Goal: Information Seeking & Learning: Learn about a topic

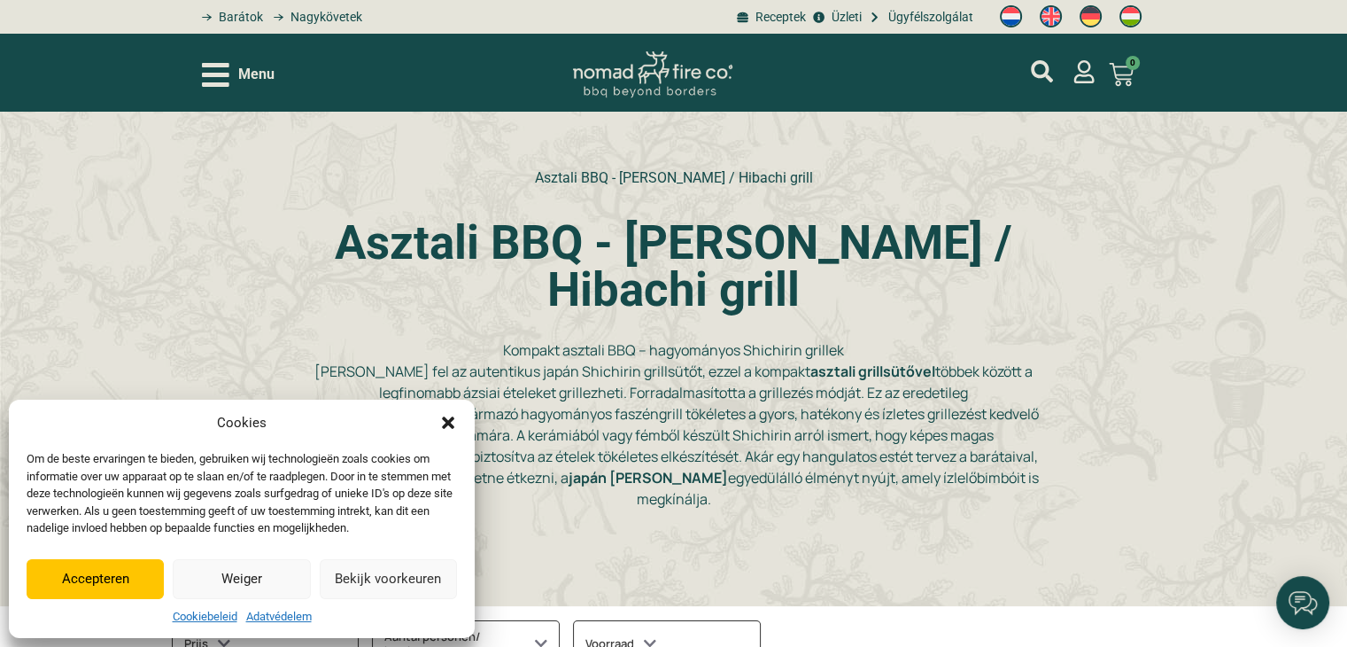
click at [452, 415] on icon "Párbeszéd bezárása" at bounding box center [448, 423] width 18 height 18
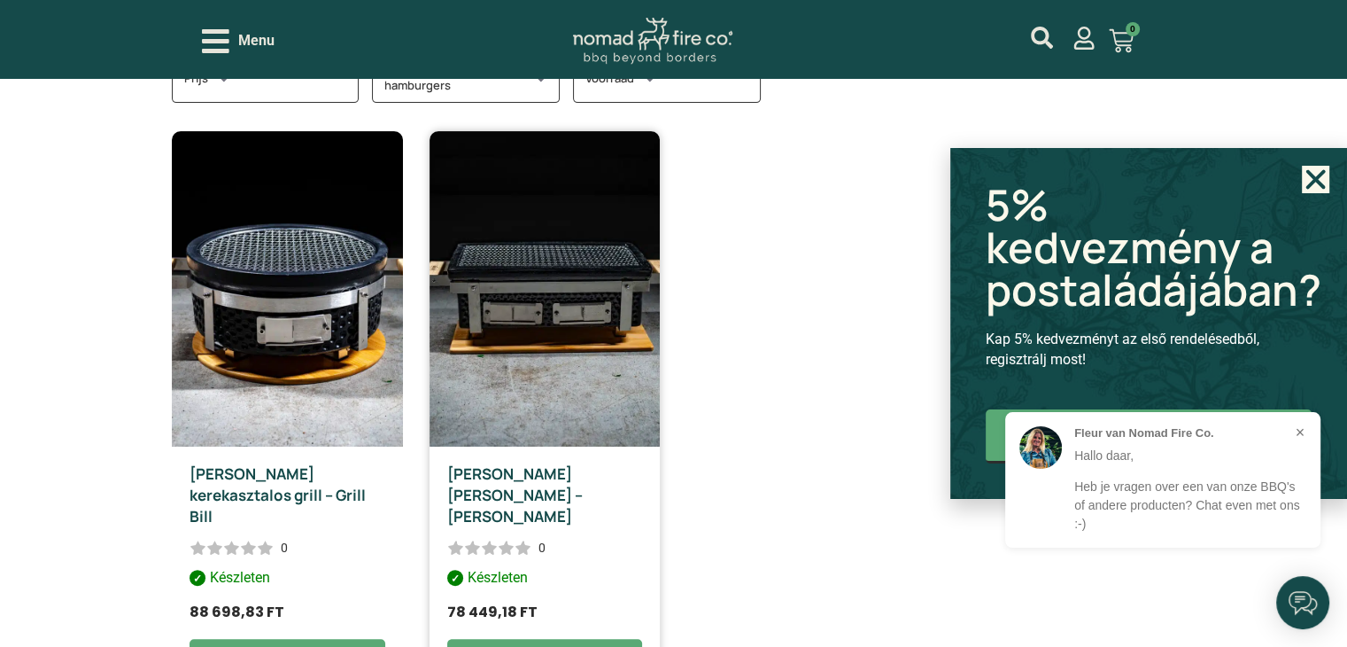
click at [593, 333] on img at bounding box center [545, 288] width 231 height 315
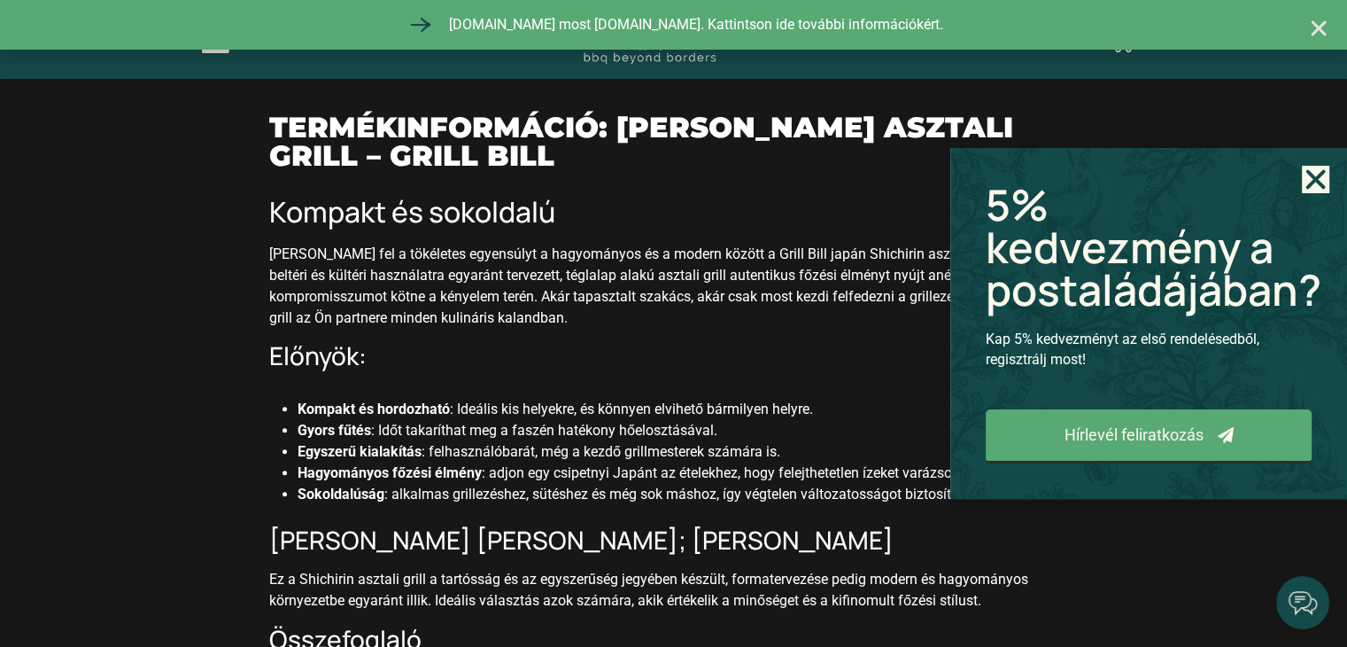
scroll to position [1513, 0]
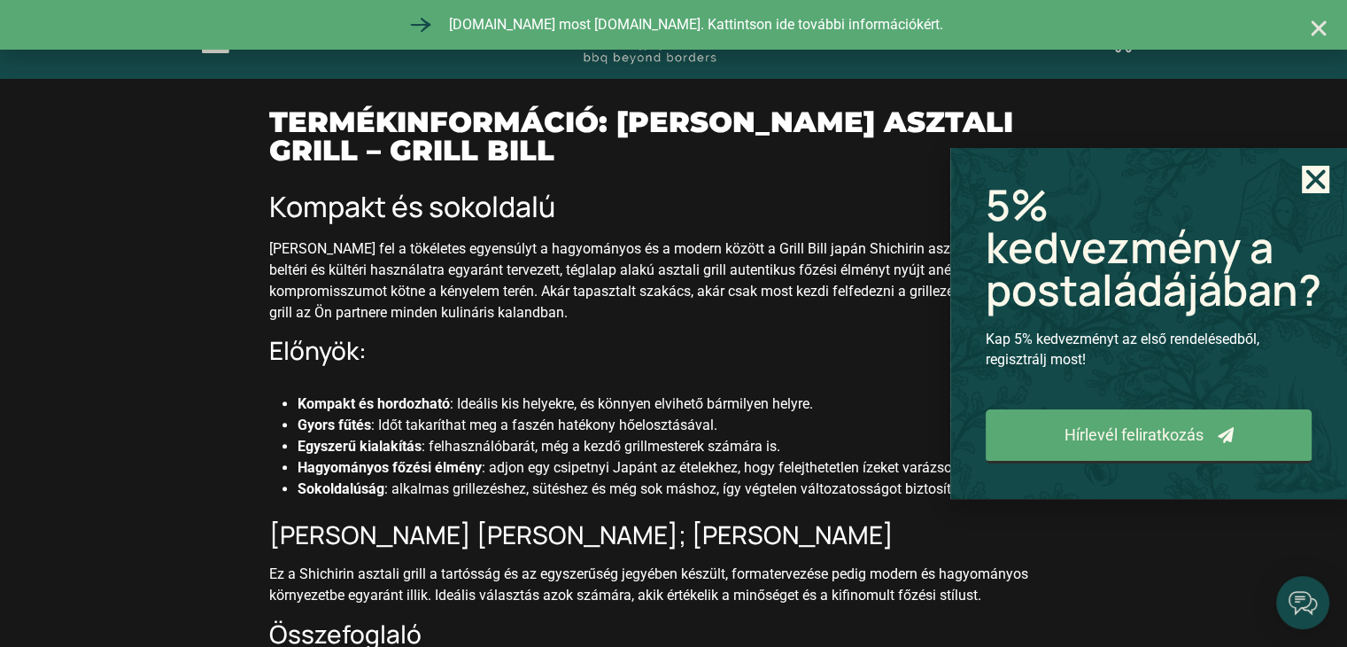
click at [1322, 175] on use "Close" at bounding box center [1316, 179] width 19 height 19
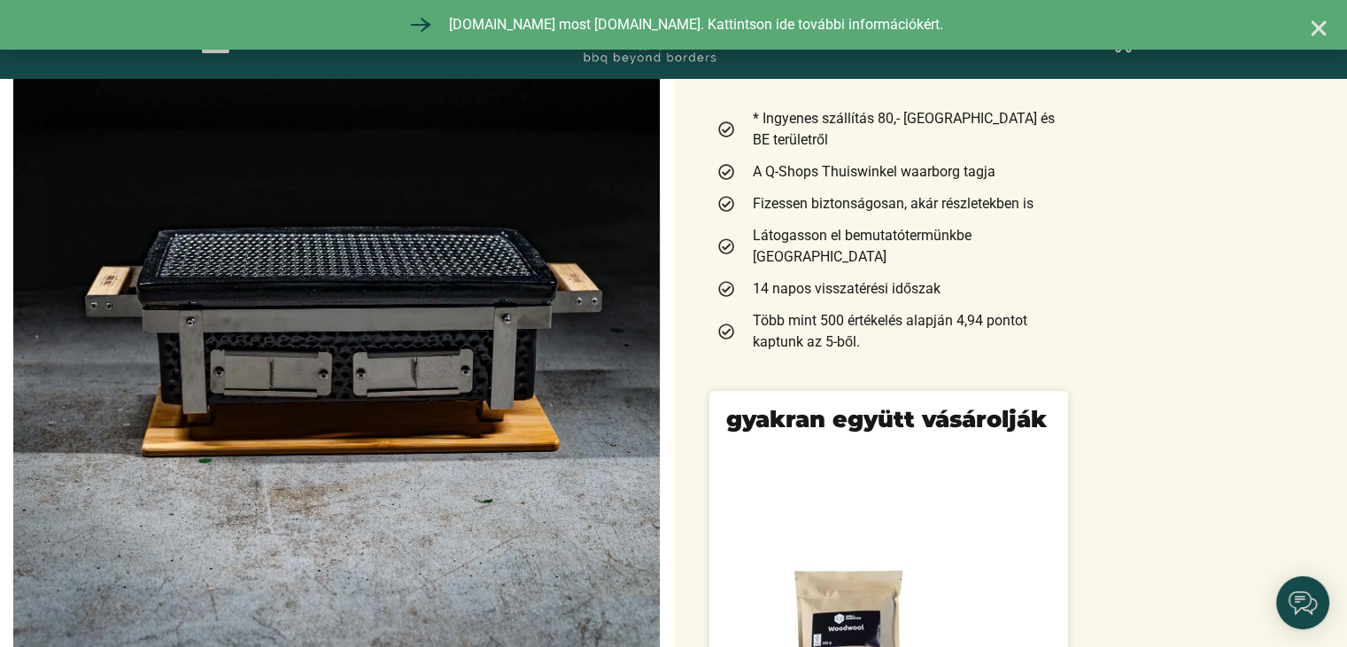
scroll to position [0, 0]
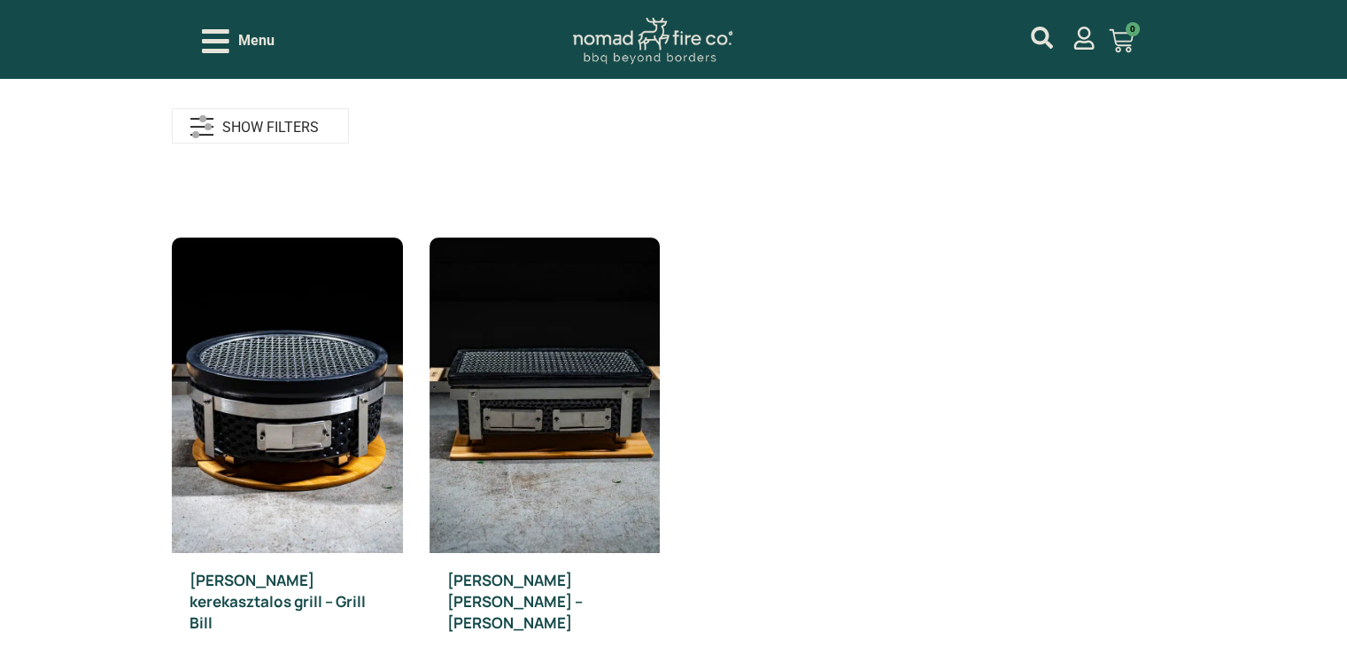
scroll to position [565, 0]
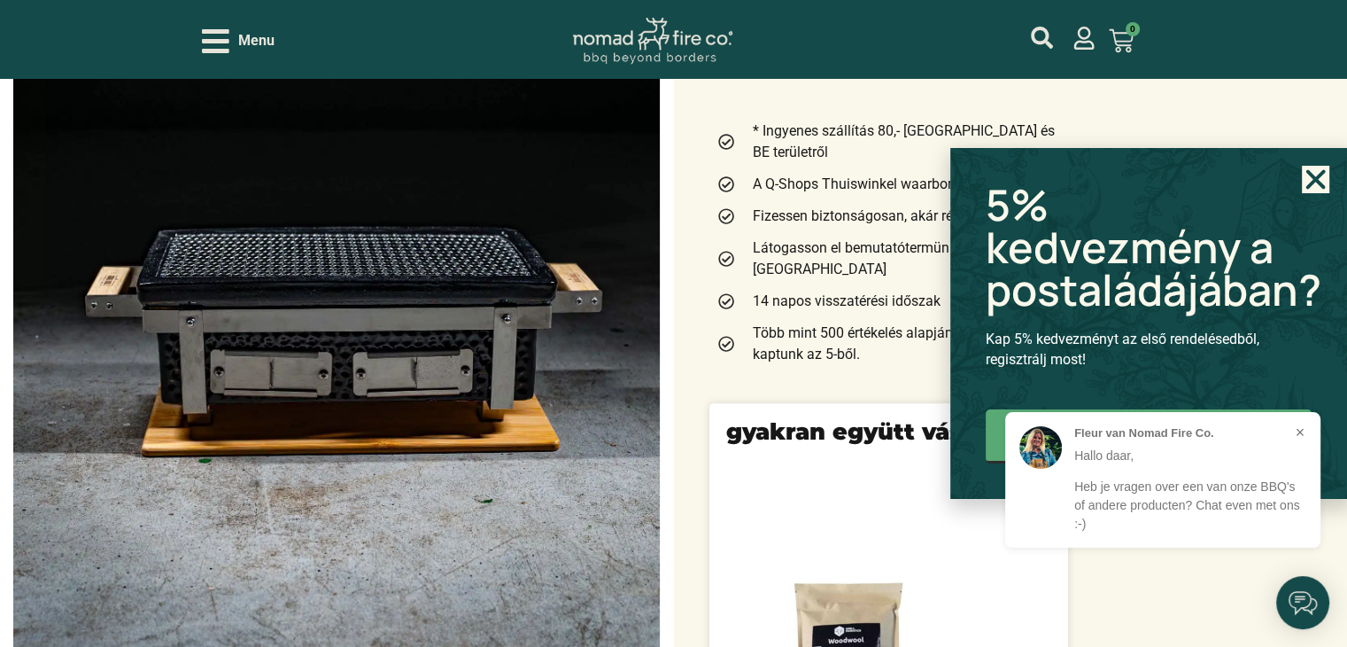
scroll to position [383, 0]
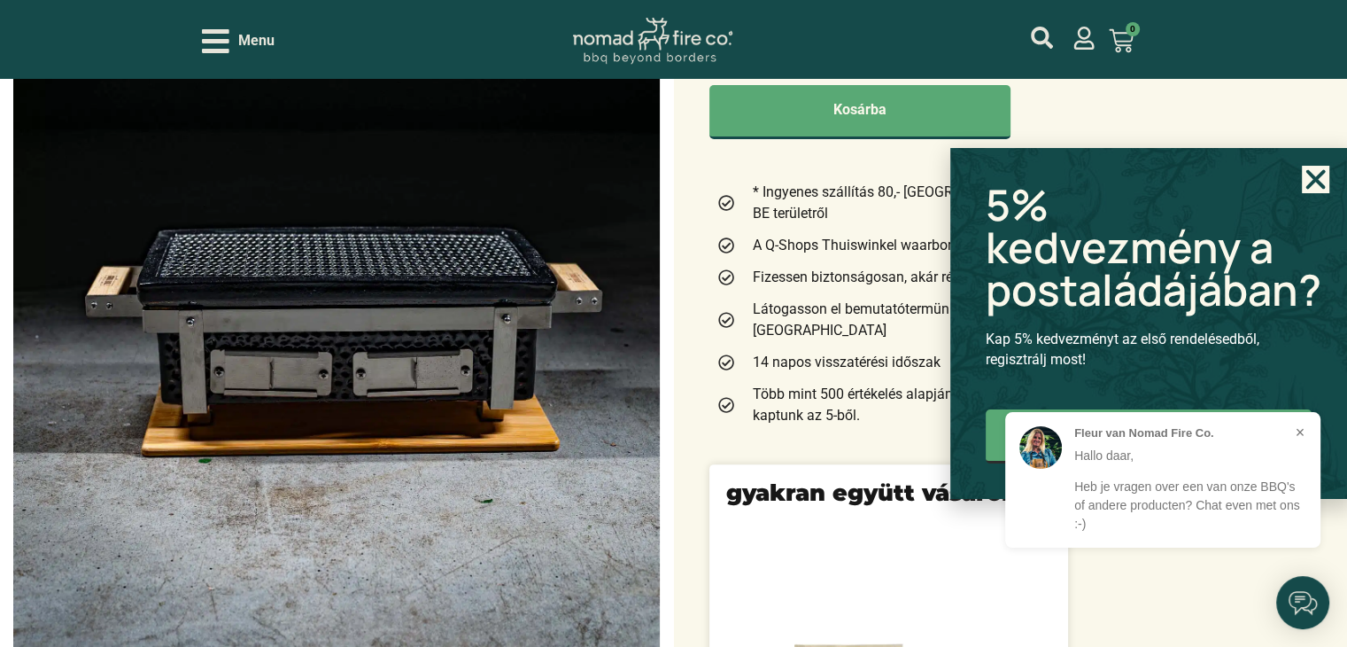
click at [1319, 172] on icon "Close" at bounding box center [1315, 179] width 27 height 27
